Goal: Task Accomplishment & Management: Complete application form

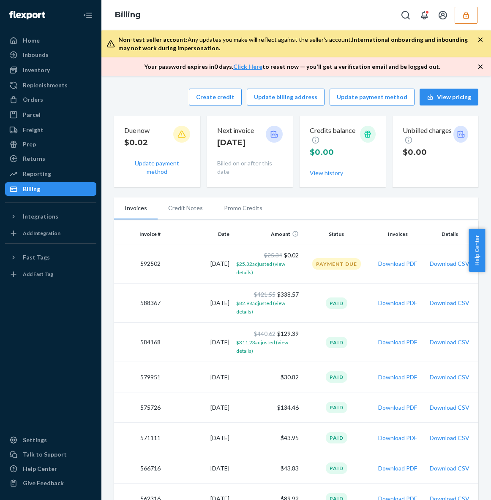
click at [466, 19] on icon "button" at bounding box center [466, 15] width 8 height 8
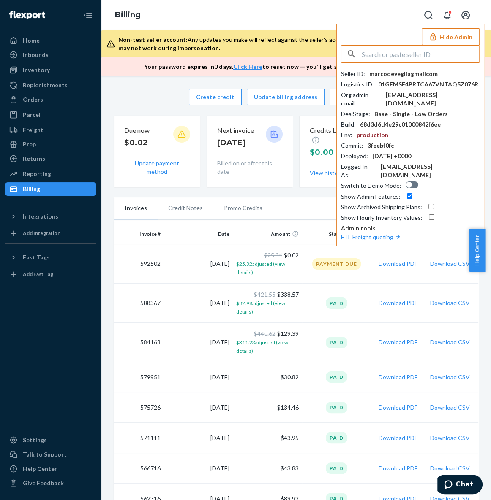
click at [430, 52] on input "text" at bounding box center [419, 54] width 117 height 17
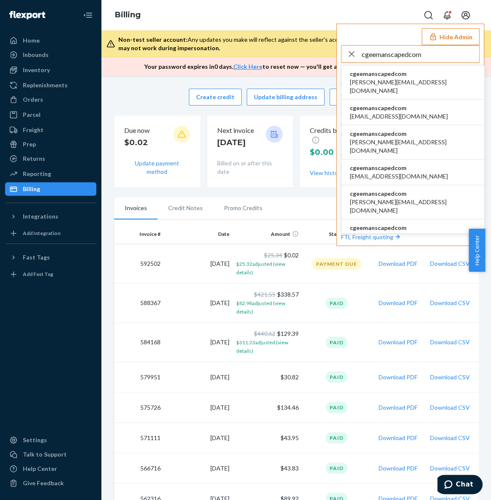
type input "cgeemanscapedcom"
click at [399, 76] on span "cgeemanscapedcom" at bounding box center [413, 74] width 126 height 8
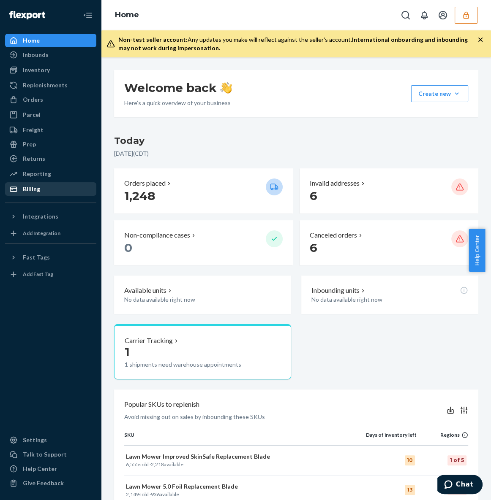
click at [53, 186] on div "Billing" at bounding box center [51, 189] width 90 height 12
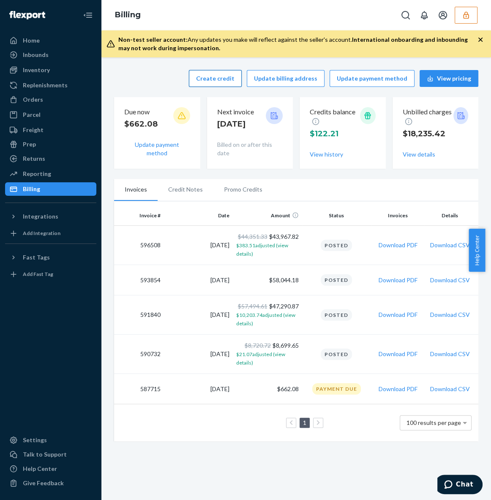
click at [221, 81] on button "Create credit" at bounding box center [215, 78] width 53 height 17
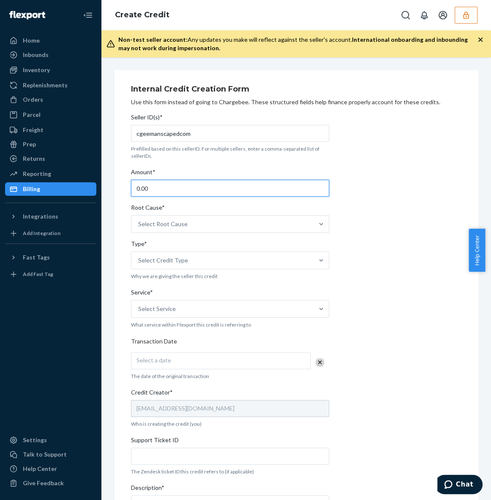
drag, startPoint x: 182, startPoint y: 189, endPoint x: 111, endPoint y: 189, distance: 70.9
click at [112, 190] on div "Internal Credit Creation Form Use this form instead of going to Chargebee. Thes…" at bounding box center [296, 340] width 377 height 540
paste input "734.78"
type input "734.78"
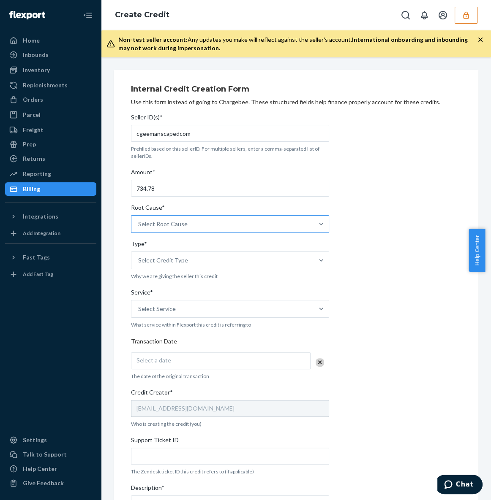
click at [195, 224] on div "Select Root Cause" at bounding box center [222, 224] width 182 height 17
click at [139, 224] on input "Root Cause* Select Root Cause" at bounding box center [138, 224] width 1 height 8
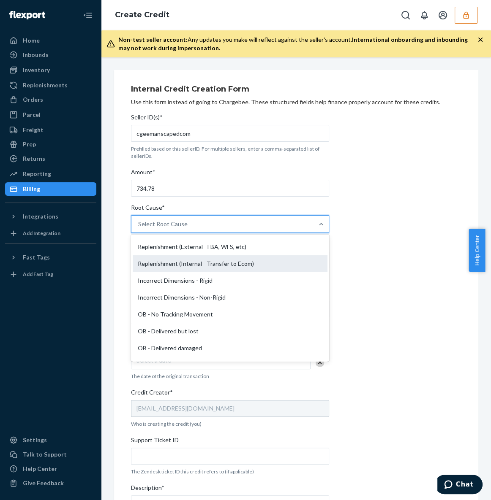
scroll to position [153, 0]
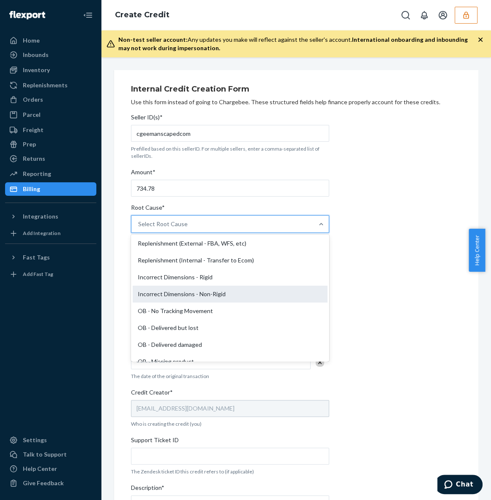
click at [226, 293] on div "Incorrect Dimensions - Non-Rigid" at bounding box center [230, 294] width 195 height 17
click at [139, 228] on input "Root Cause* option Incorrect Dimensions - Non-Rigid focused, 13 of 29. 29 resul…" at bounding box center [138, 224] width 1 height 8
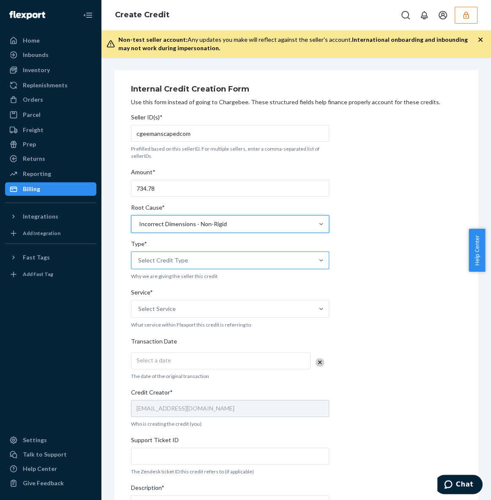
click at [225, 262] on div "Select Credit Type" at bounding box center [222, 260] width 182 height 17
click at [139, 262] on input "Type* Select Credit Type" at bounding box center [138, 260] width 1 height 8
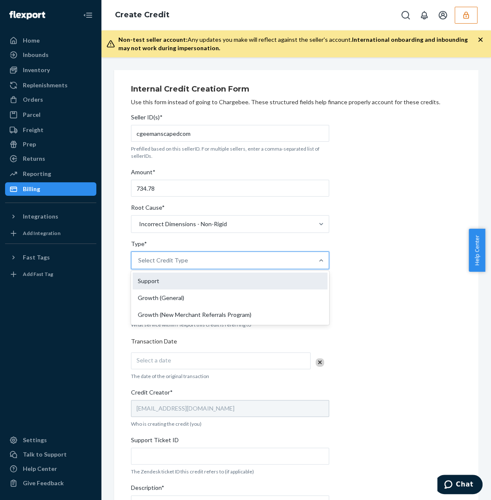
click at [217, 286] on div "Support" at bounding box center [230, 281] width 195 height 17
click at [139, 265] on input "Type* option Support focused, 1 of 3. 3 results available. Use Up and Down to c…" at bounding box center [138, 260] width 1 height 8
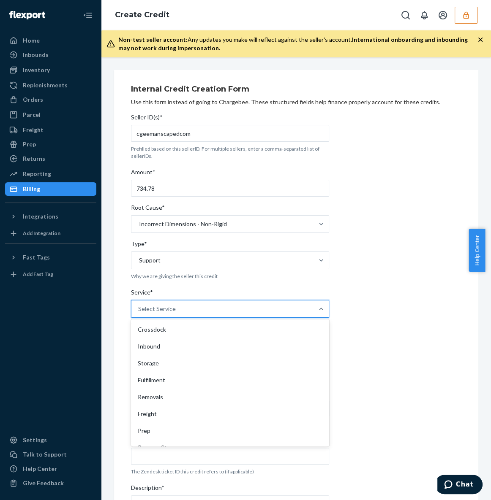
click at [213, 313] on div "Select Service" at bounding box center [222, 309] width 182 height 17
click at [139, 313] on input "Service* option Crossdock focused, 1 of 10. 10 results available. Use Up and Do…" at bounding box center [138, 309] width 1 height 8
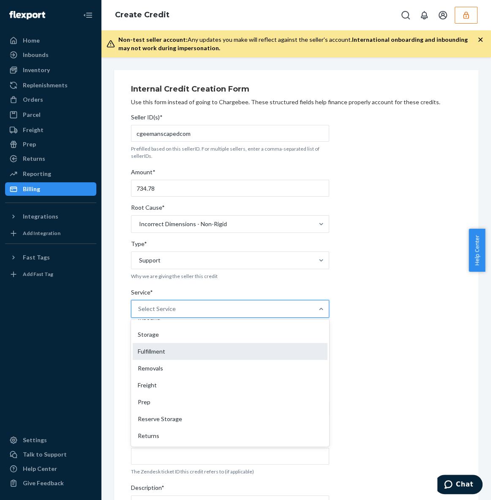
scroll to position [45, 0]
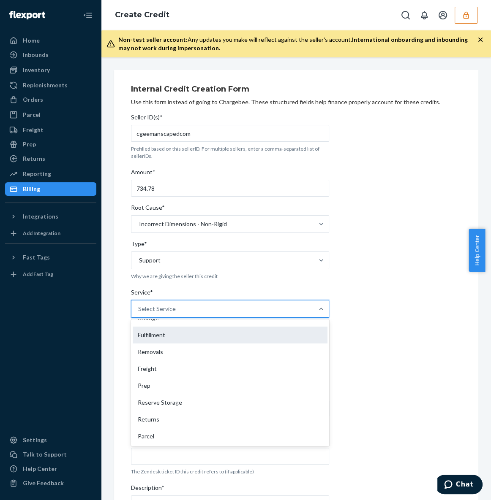
click at [173, 333] on div "Fulfillment" at bounding box center [230, 335] width 195 height 17
click at [139, 313] on input "Service* option Fulfillment focused, 4 of 10. 10 results available. Use Up and …" at bounding box center [138, 309] width 1 height 8
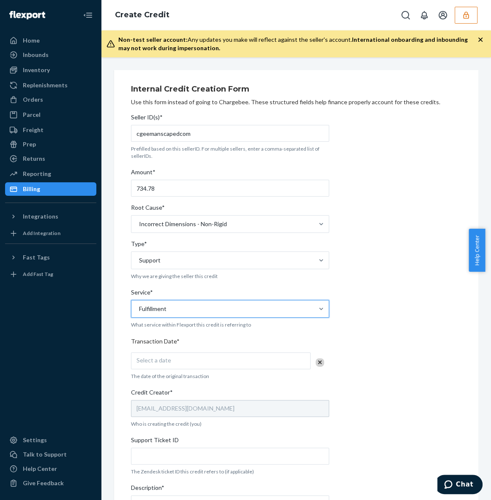
click at [171, 363] on div "Select a date" at bounding box center [220, 361] width 179 height 17
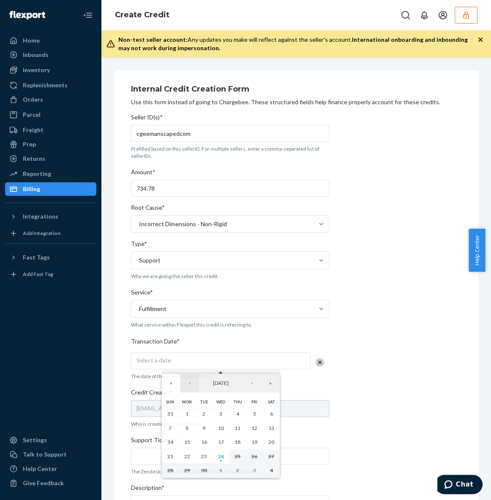
click at [191, 384] on button "‹" at bounding box center [189, 383] width 19 height 19
click at [232, 468] on button "28" at bounding box center [237, 471] width 17 height 14
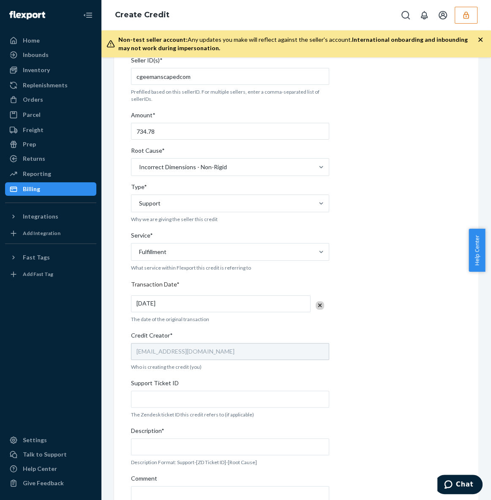
scroll to position [108, 0]
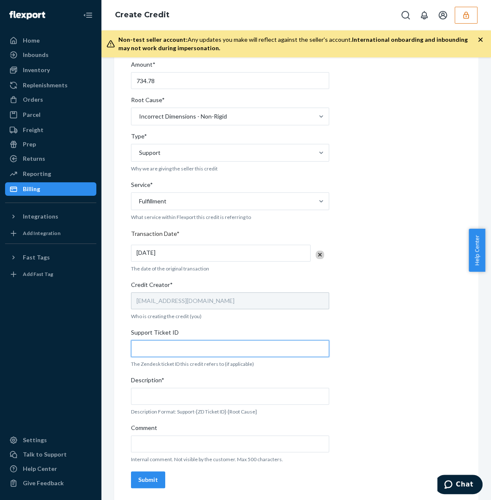
click at [179, 345] on input "Support Ticket ID" at bounding box center [230, 348] width 198 height 17
click at [163, 349] on input "Support Ticket ID" at bounding box center [230, 348] width 198 height 17
paste input "OFRCAR-1740"
type input "OFRCAR-1740"
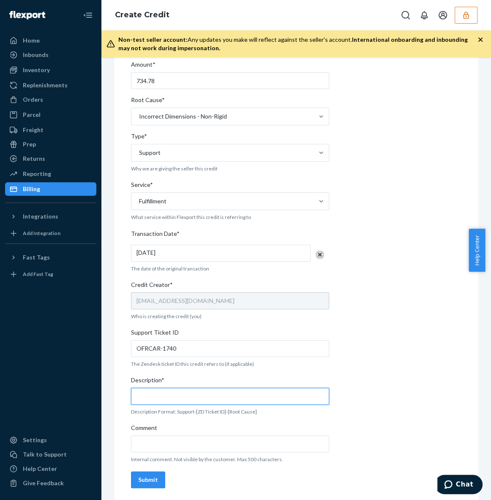
click at [174, 395] on input "Description*" at bounding box center [230, 396] width 198 height 17
paste input "OFRCAR-1740"
type input "OFRCAR-1740 Dimensions Credit"
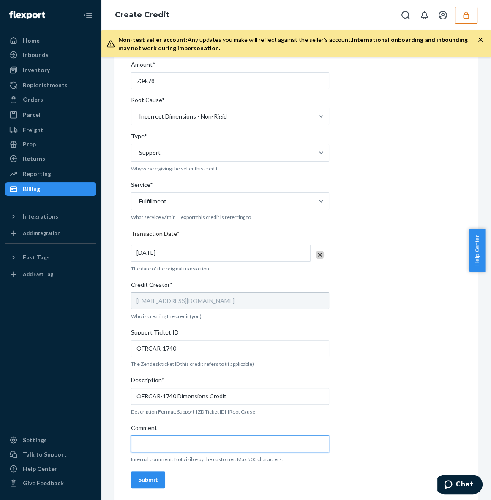
click at [174, 448] on input "Comment" at bounding box center [230, 444] width 198 height 17
click at [148, 477] on div "Submit" at bounding box center [148, 480] width 20 height 8
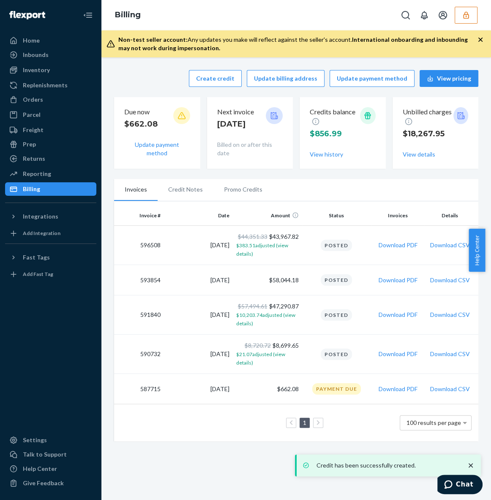
click at [247, 186] on li "Promo Credits" at bounding box center [243, 189] width 60 height 21
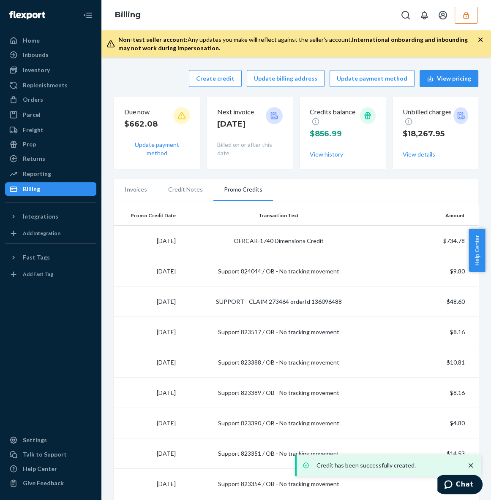
click at [468, 19] on button "button" at bounding box center [465, 15] width 23 height 17
